Goal: Find specific page/section: Find specific page/section

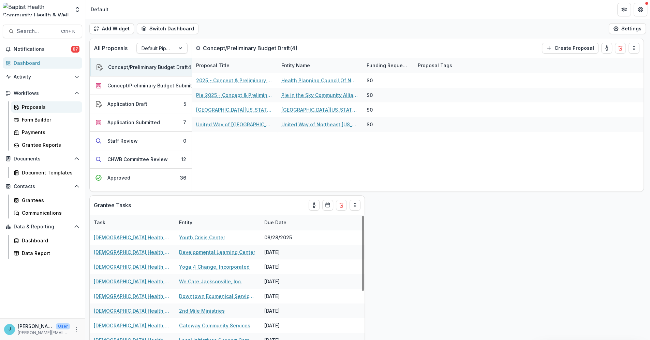
click at [28, 106] on div "Proposals" at bounding box center [49, 106] width 55 height 7
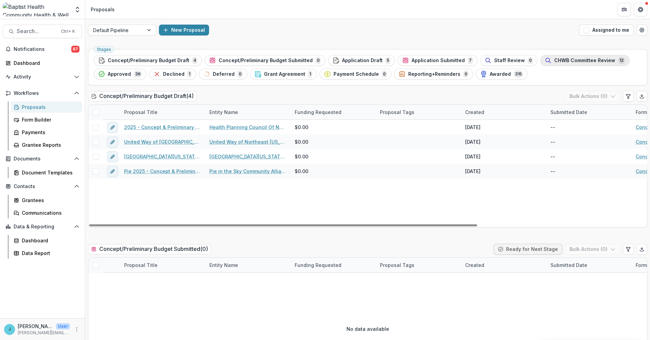
click at [554, 59] on span "CHWB Committee Review" at bounding box center [584, 61] width 61 height 6
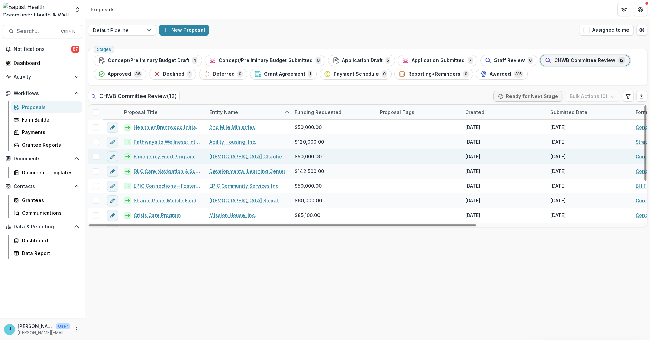
click at [167, 155] on link "Emergency Food Program Expansion" at bounding box center [168, 156] width 68 height 7
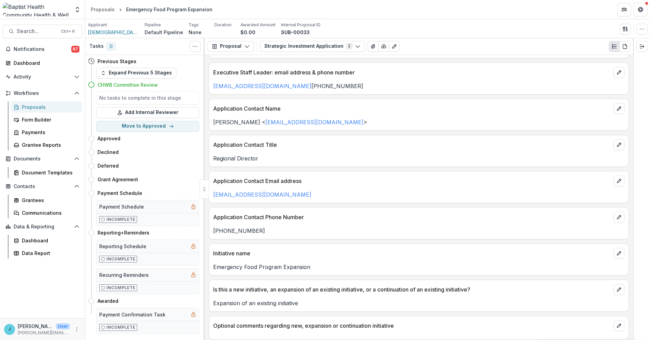
scroll to position [151, 0]
